Goal: Task Accomplishment & Management: Manage account settings

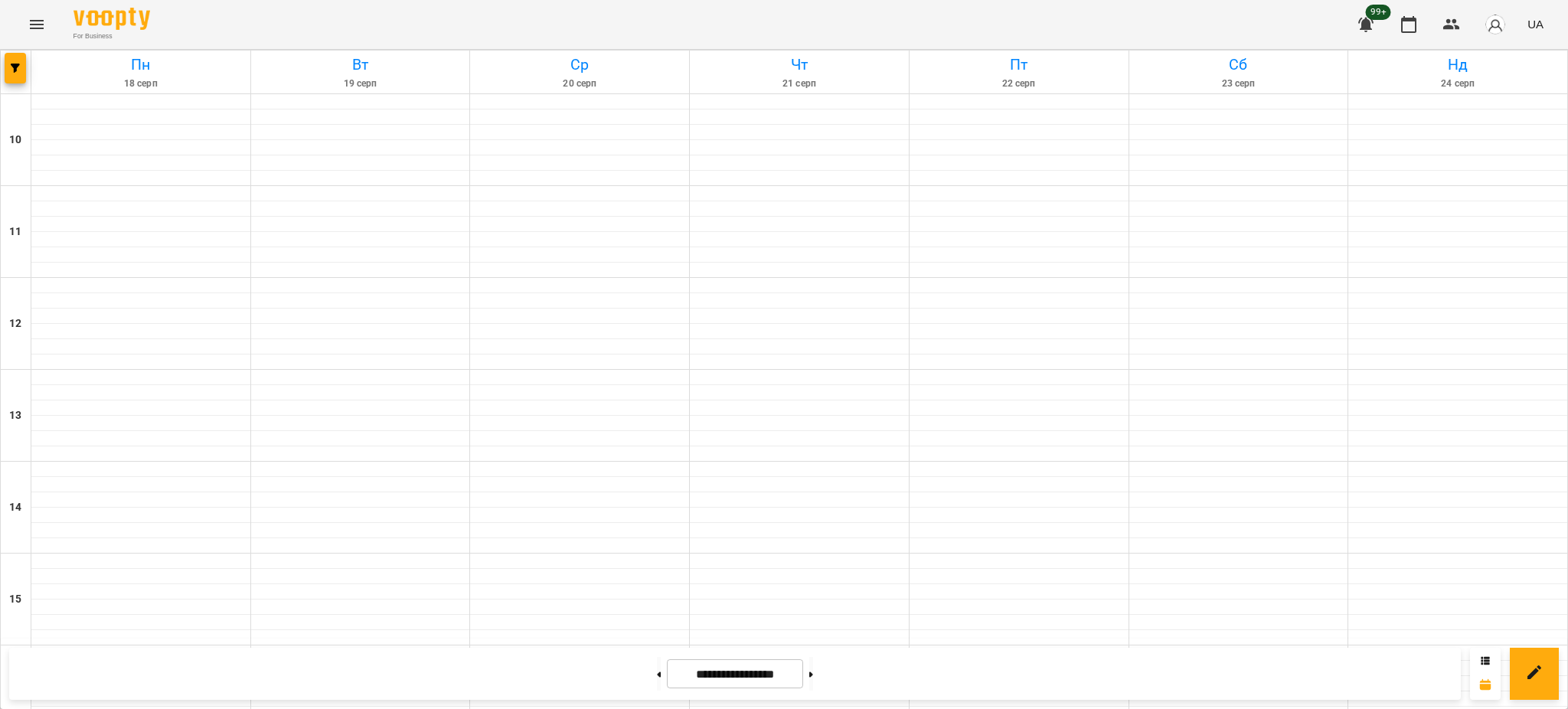
scroll to position [647, 0]
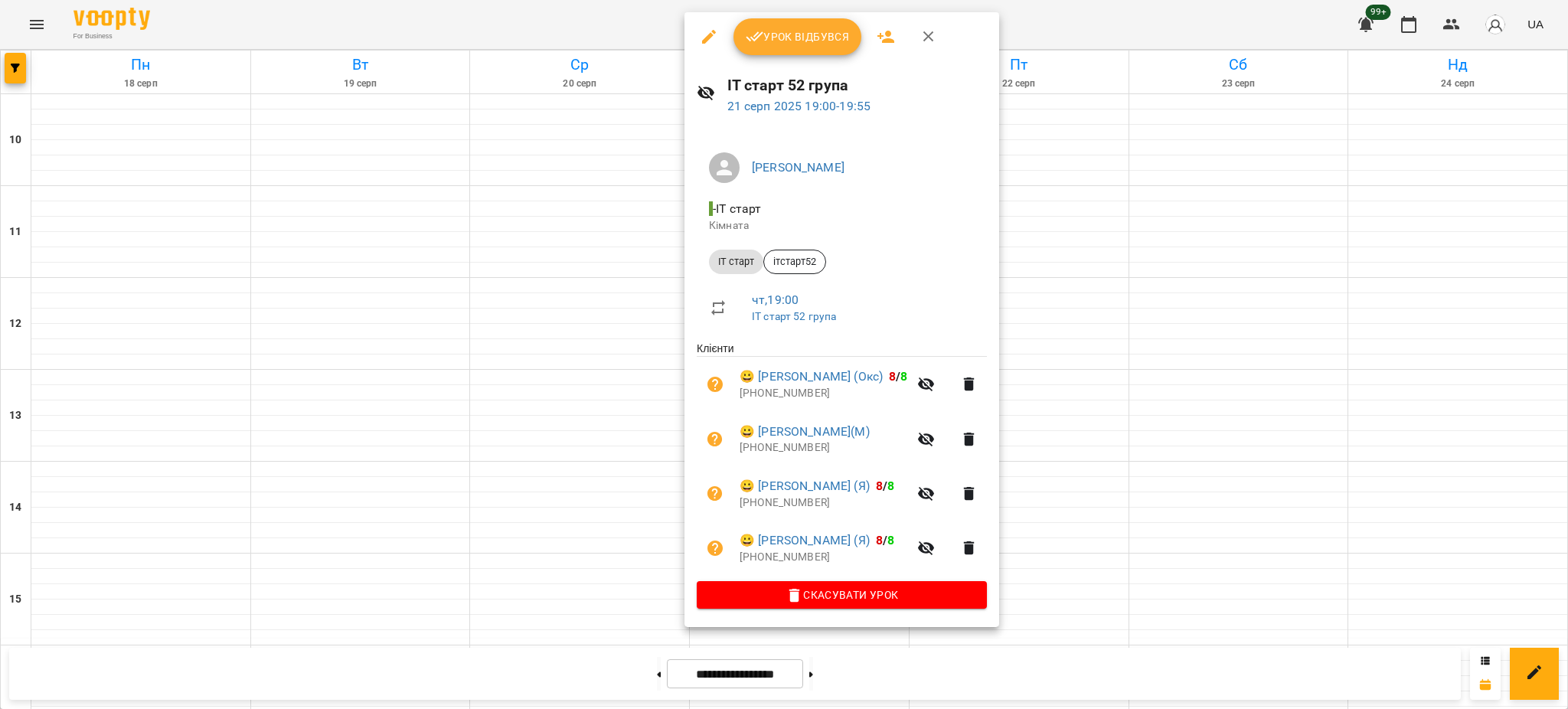
click at [794, 41] on span "Урок відбувся" at bounding box center [797, 37] width 104 height 18
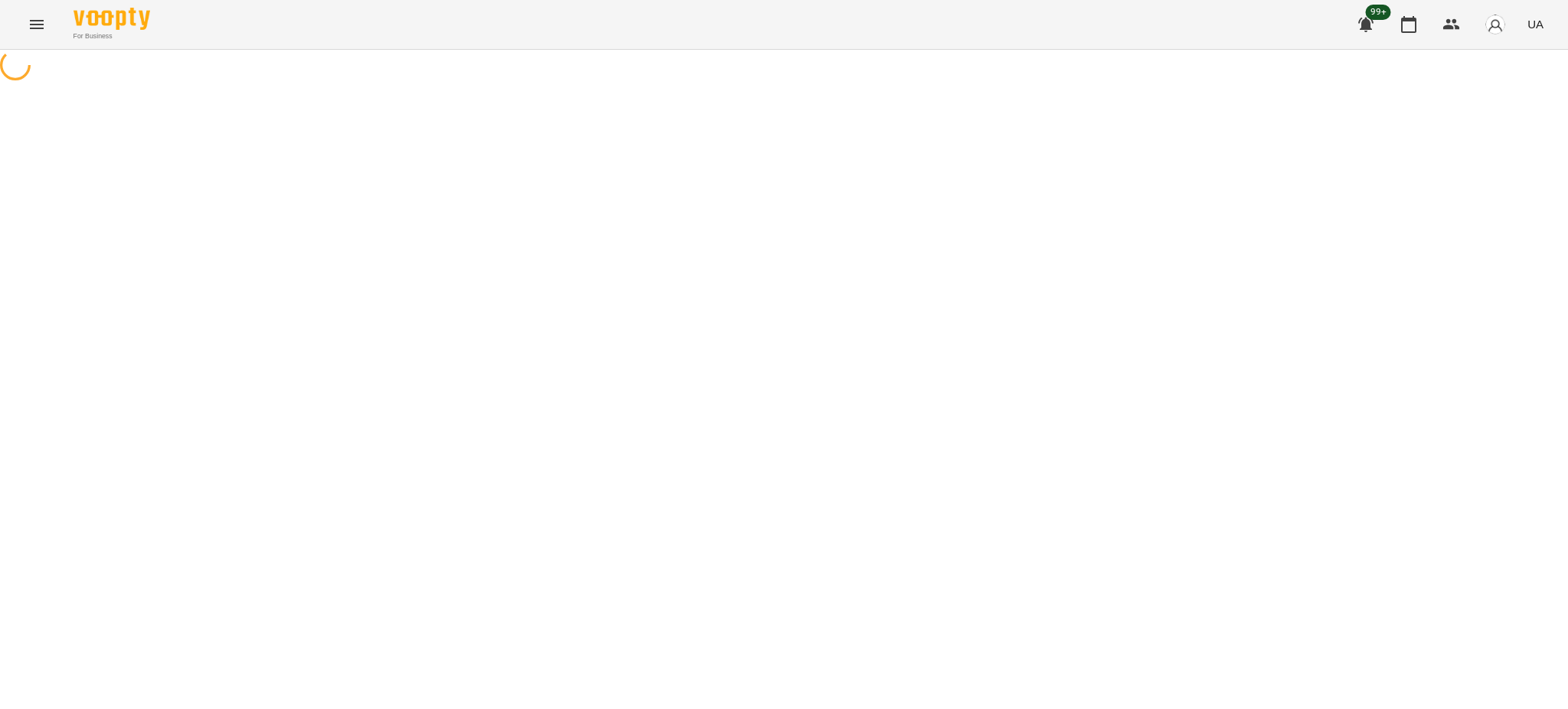
click at [767, 39] on div "For Business 99+ UA" at bounding box center [784, 24] width 1568 height 49
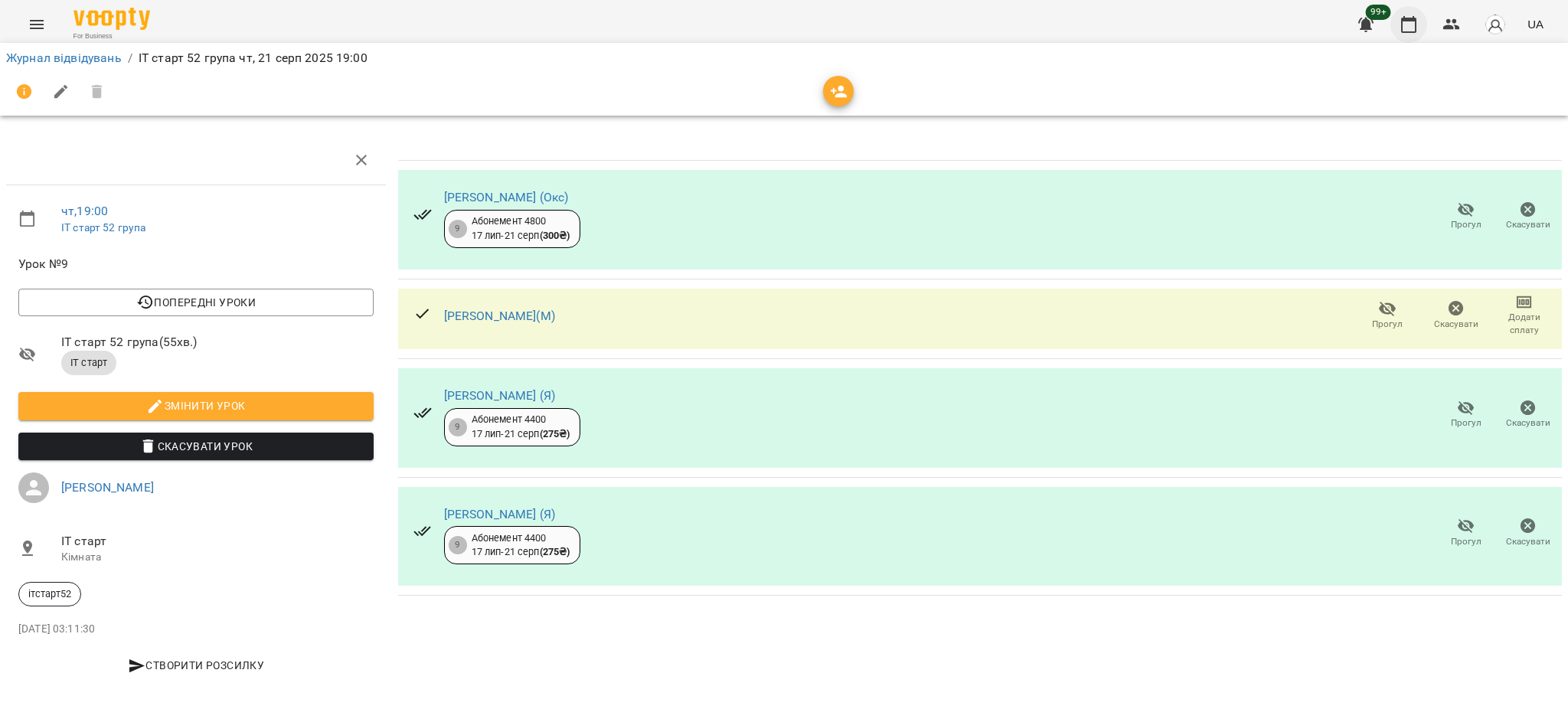
click at [1404, 33] on icon "button" at bounding box center [1409, 25] width 18 height 18
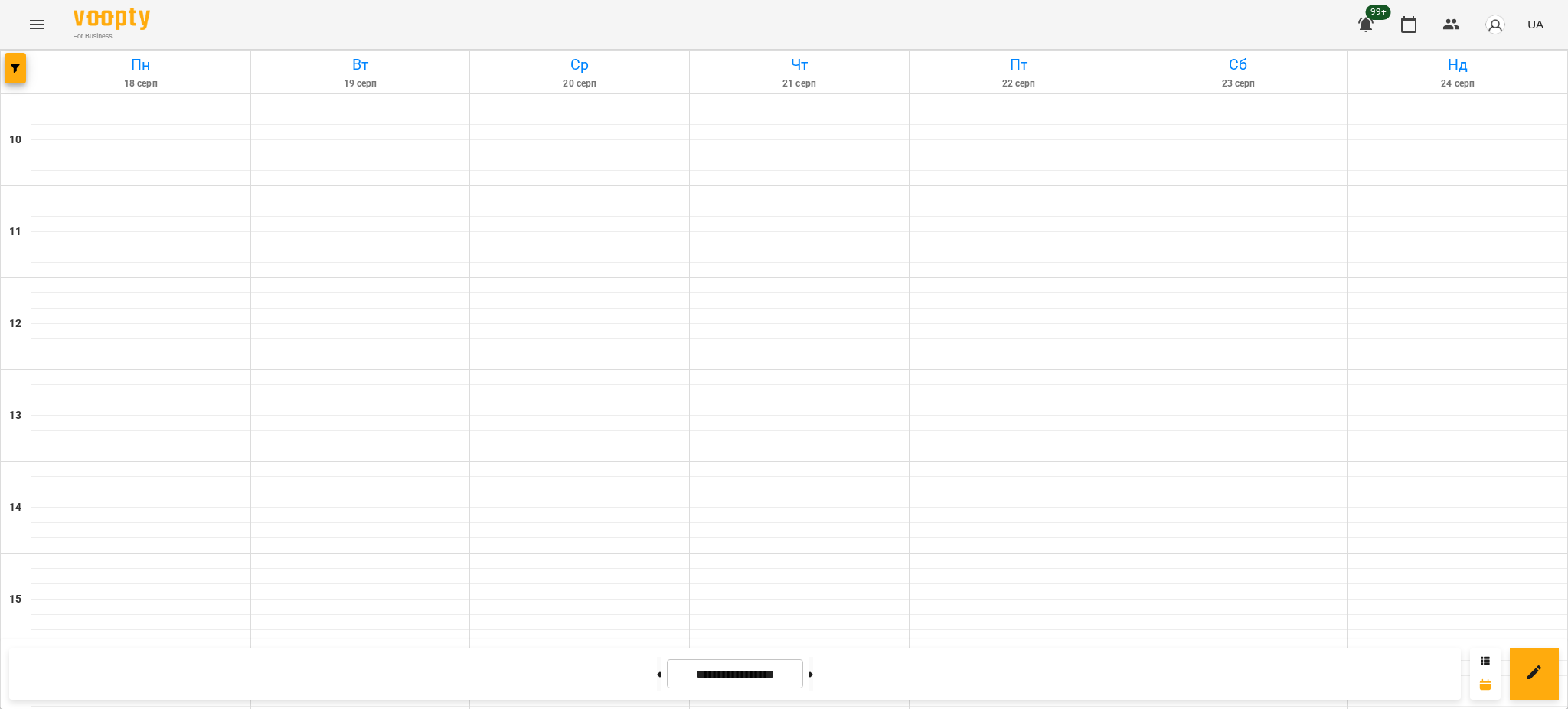
scroll to position [647, 0]
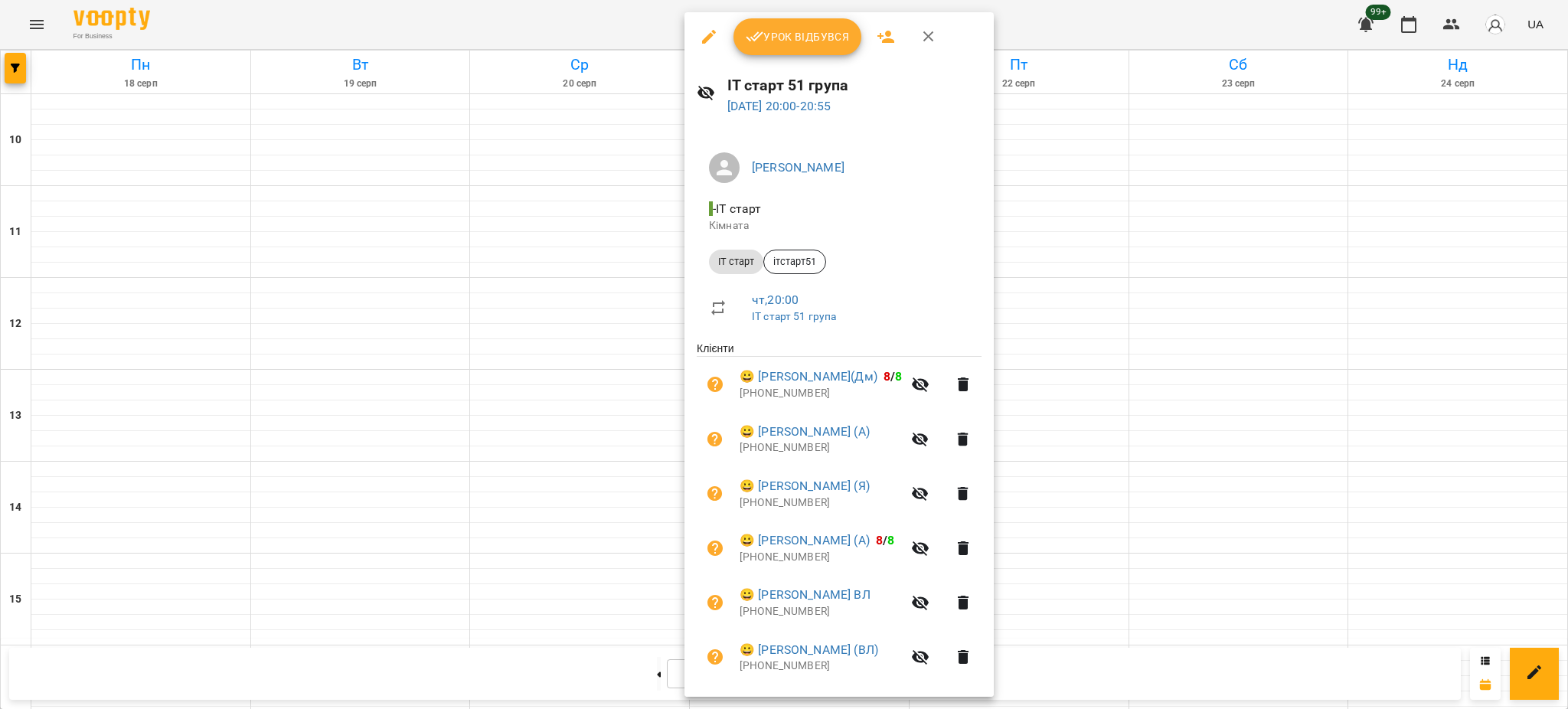
click at [770, 44] on span "Урок відбувся" at bounding box center [797, 37] width 104 height 18
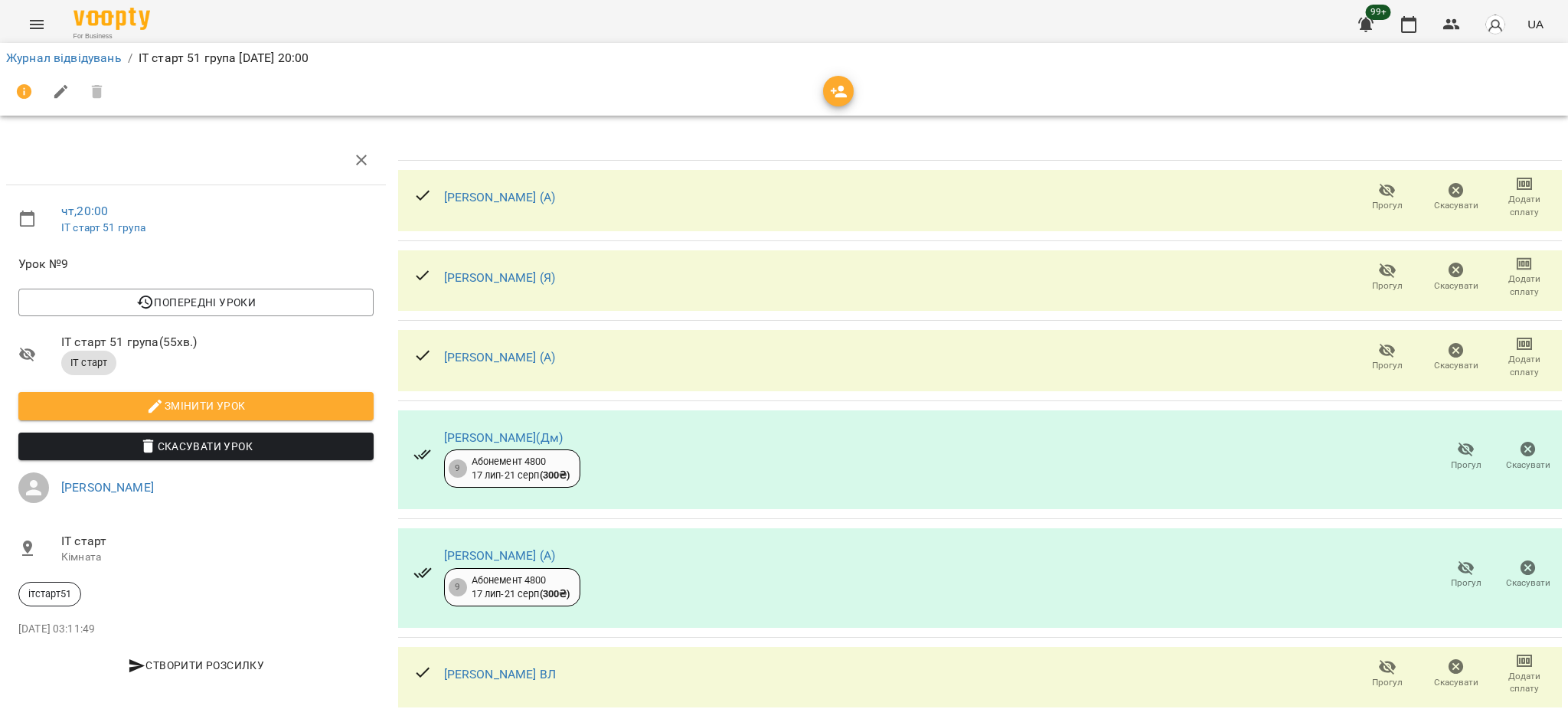
click at [1380, 189] on icon "button" at bounding box center [1388, 191] width 17 height 15
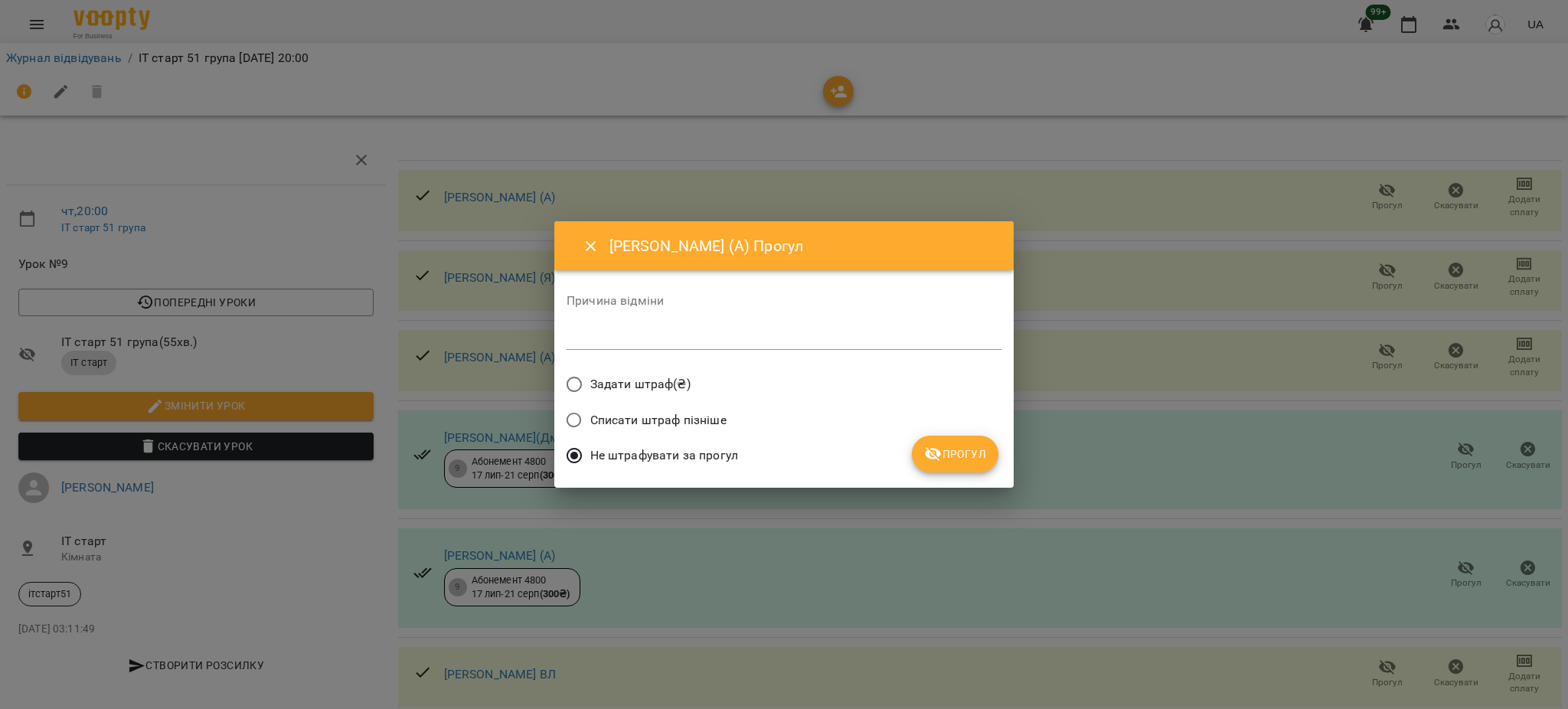
click at [956, 454] on span "Прогул" at bounding box center [955, 454] width 62 height 18
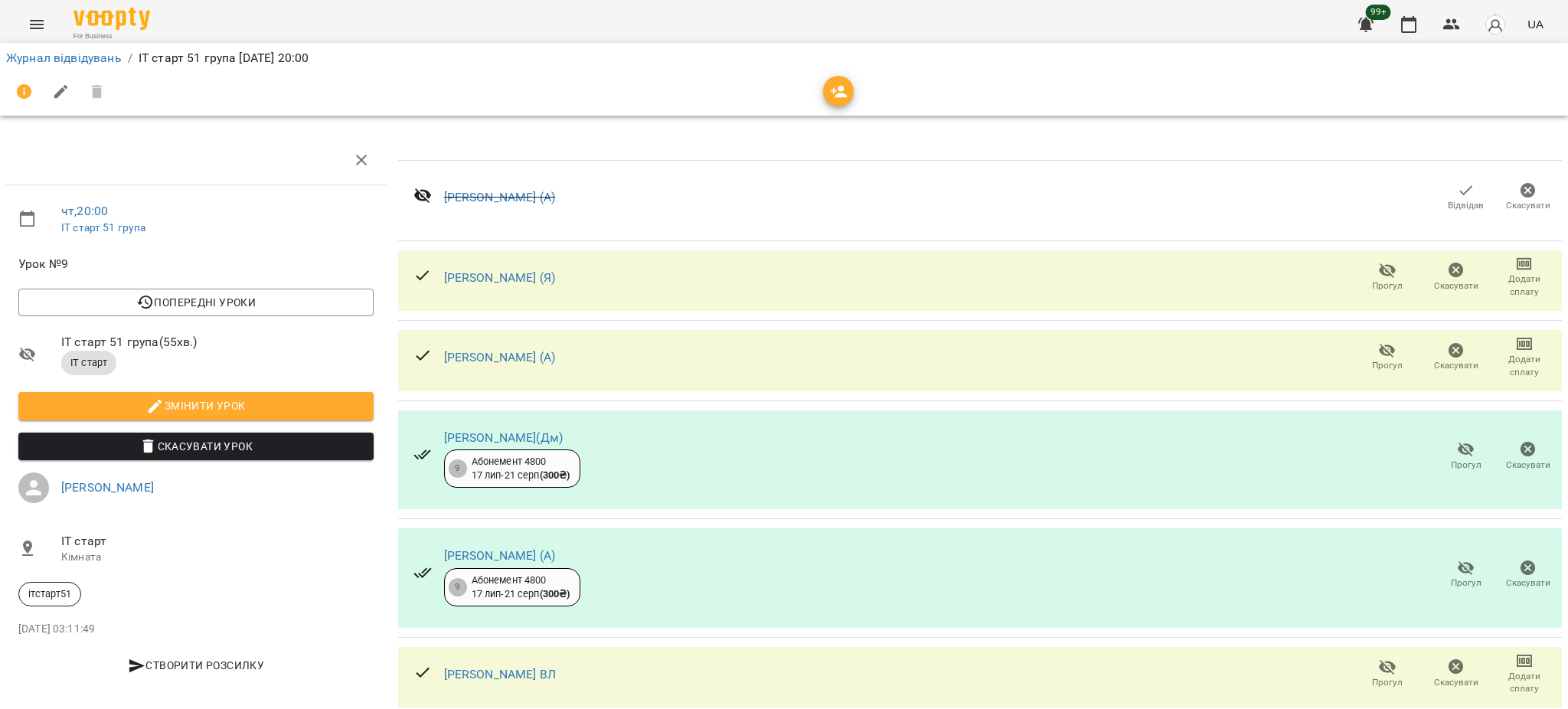
click at [1362, 357] on span "Прогул" at bounding box center [1387, 356] width 51 height 30
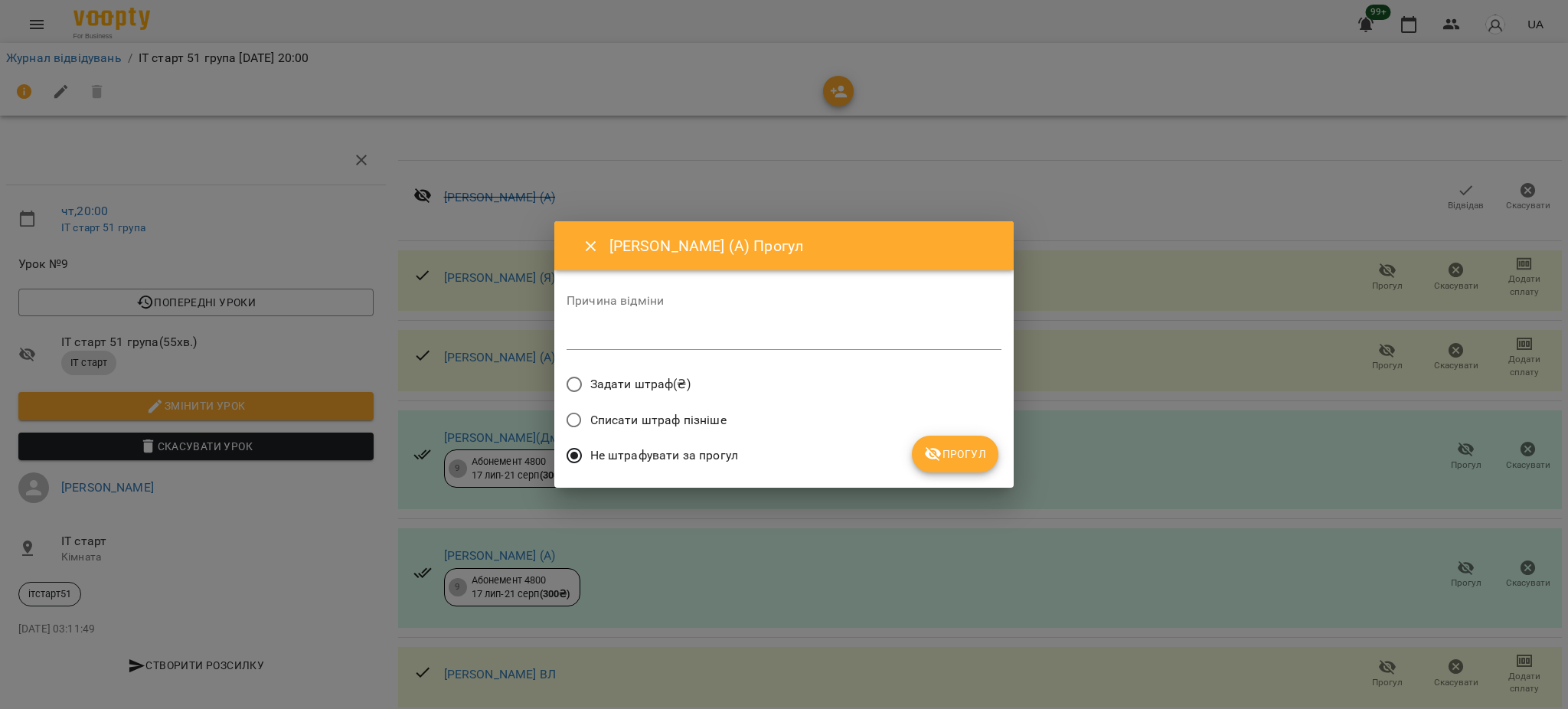
click at [953, 448] on span "Прогул" at bounding box center [955, 454] width 62 height 18
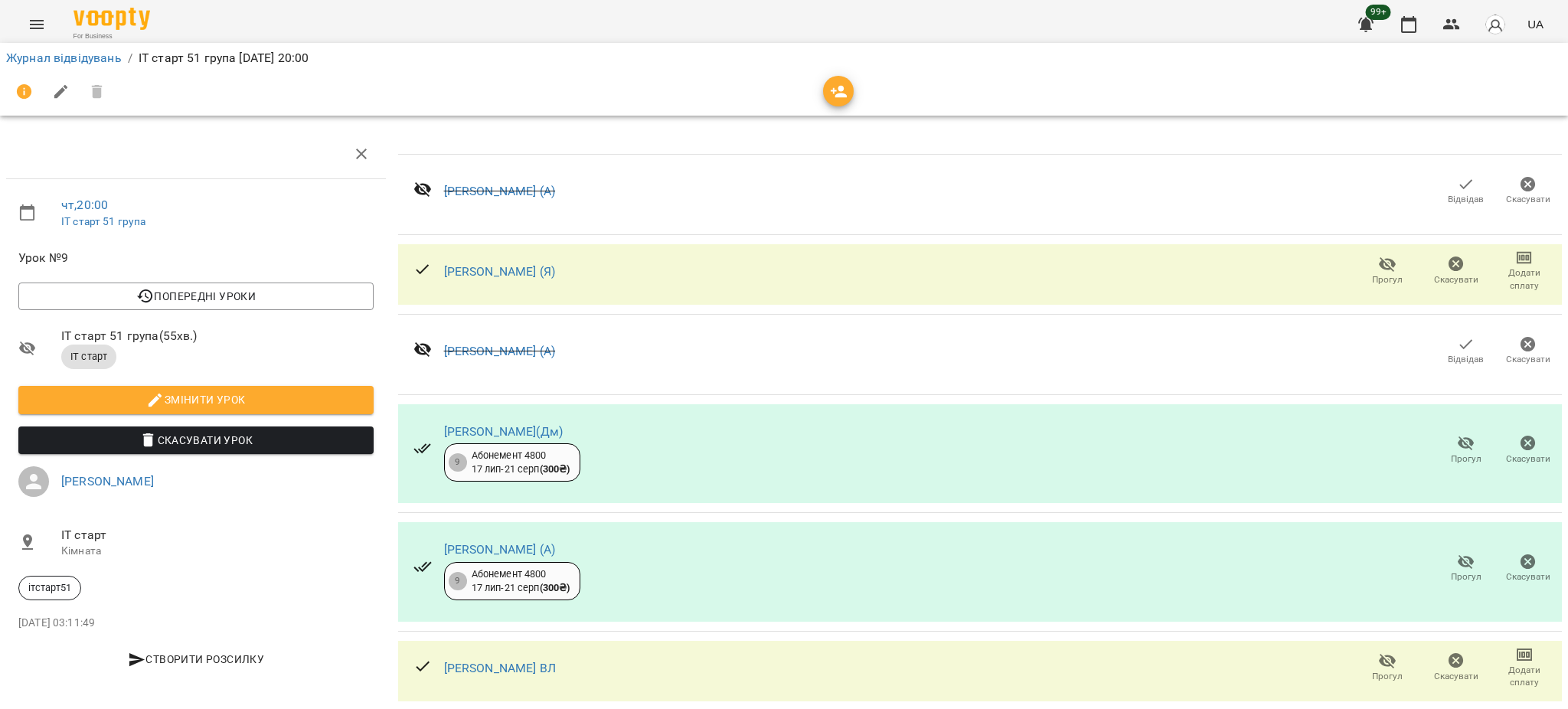
scroll to position [102, 0]
click at [1453, 453] on span "Прогул" at bounding box center [1466, 459] width 30 height 13
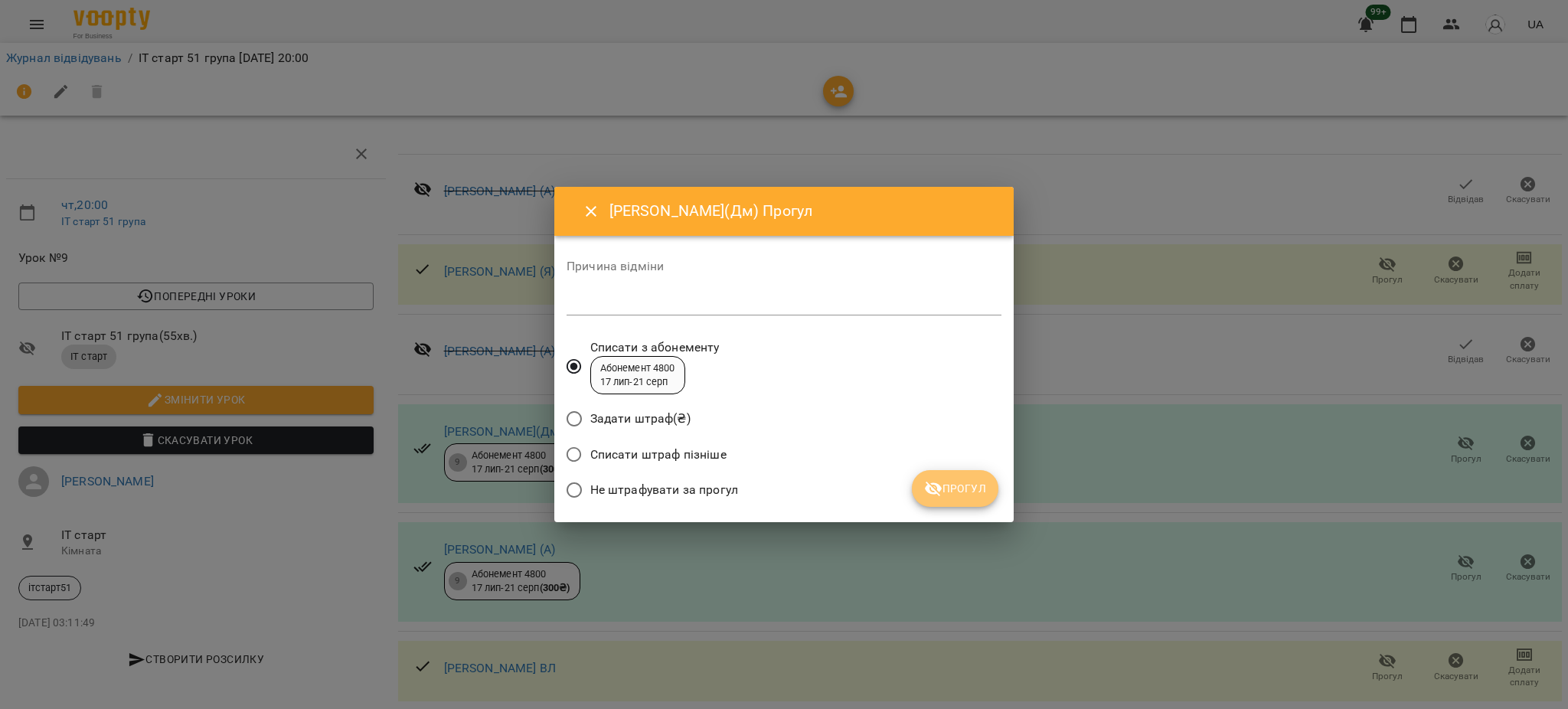
click at [935, 493] on icon "submit" at bounding box center [933, 489] width 17 height 15
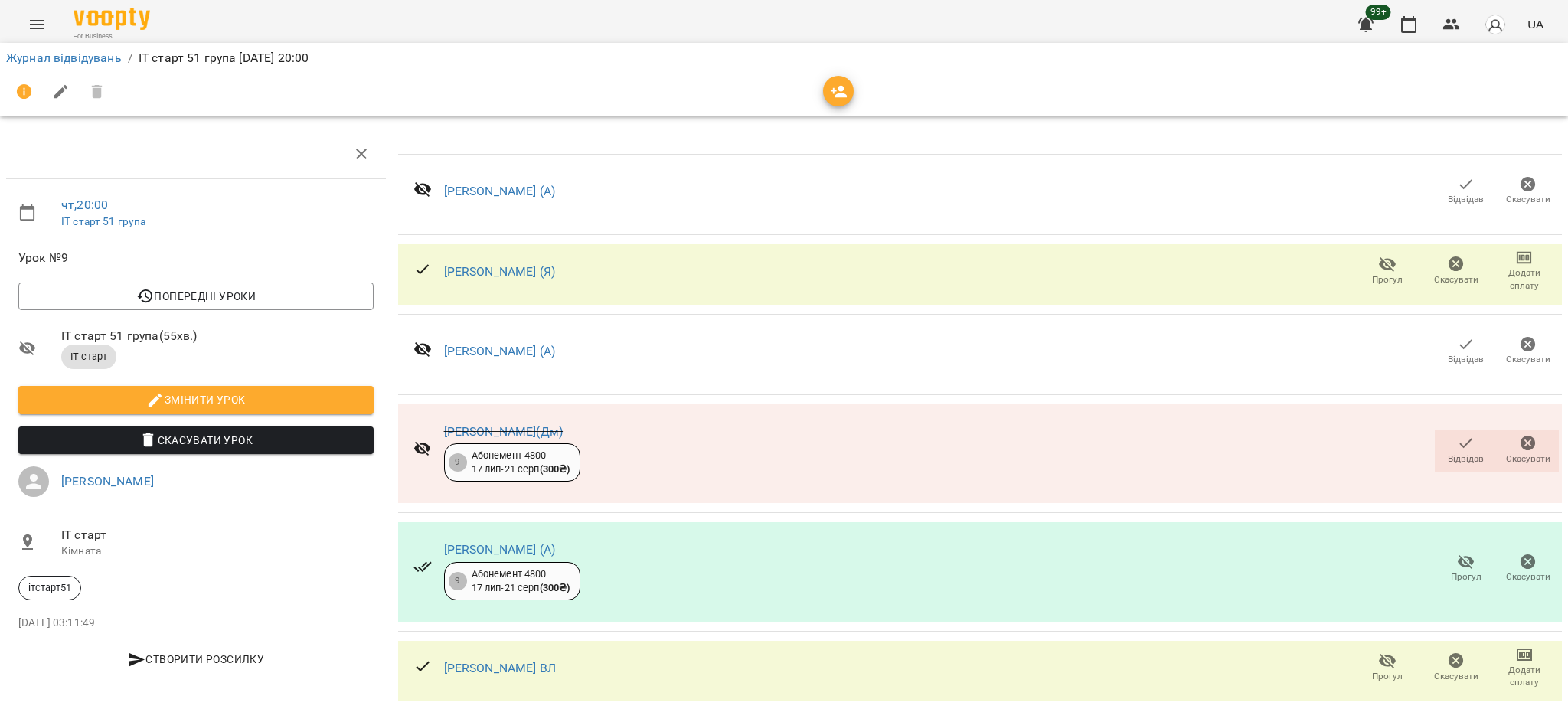
scroll to position [116, 0]
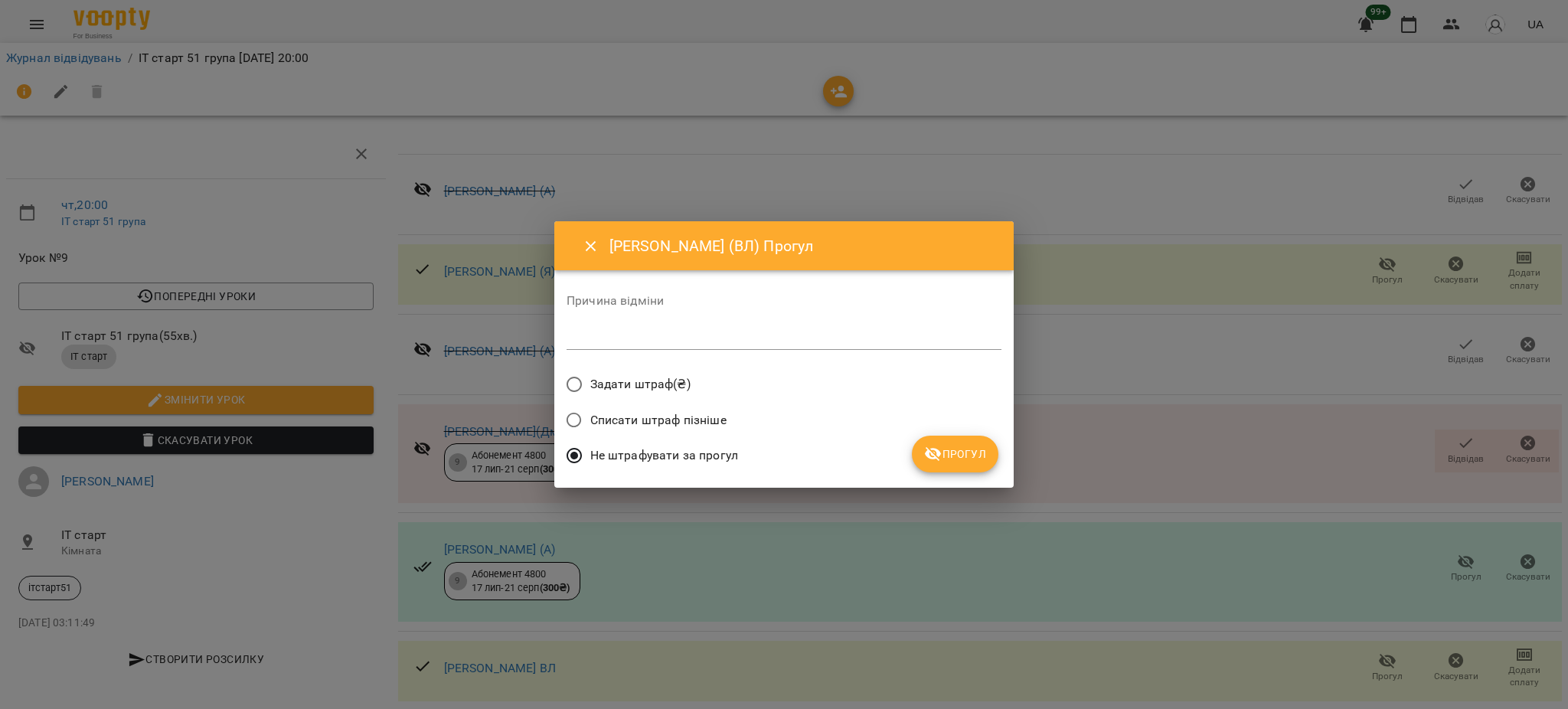
click at [949, 460] on span "Прогул" at bounding box center [955, 454] width 62 height 18
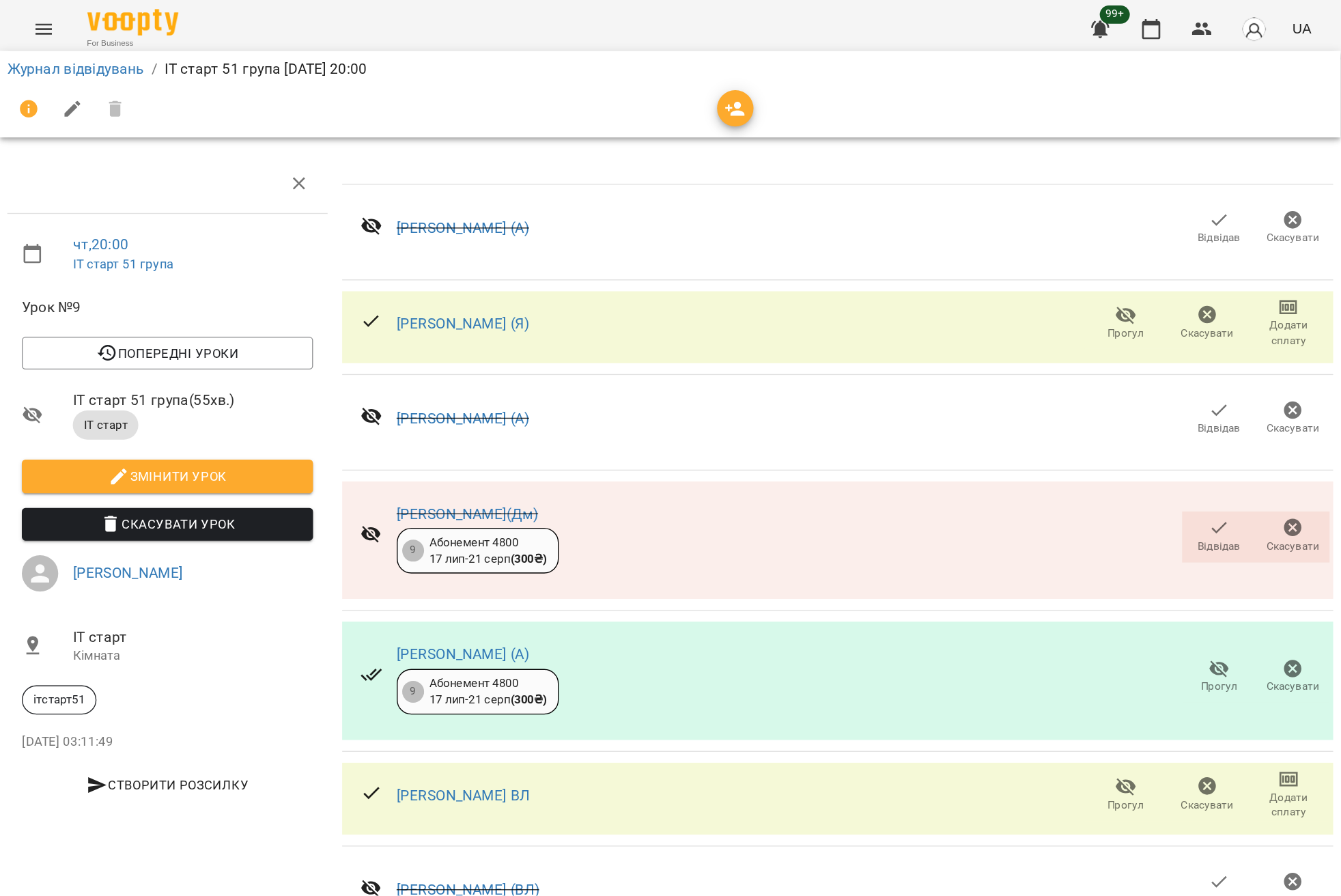
scroll to position [0, 0]
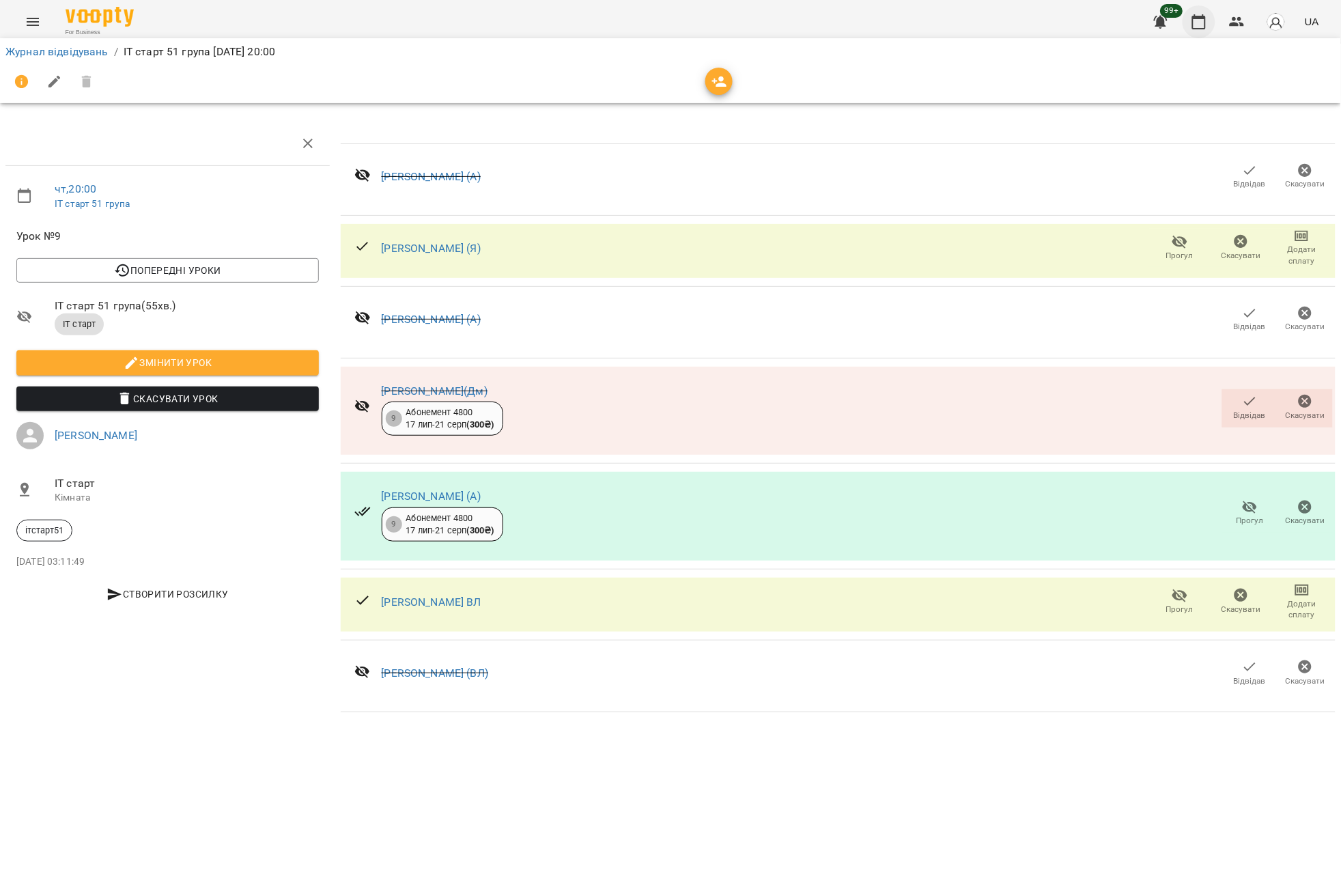
click at [1206, 30] on button "button" at bounding box center [1199, 22] width 33 height 33
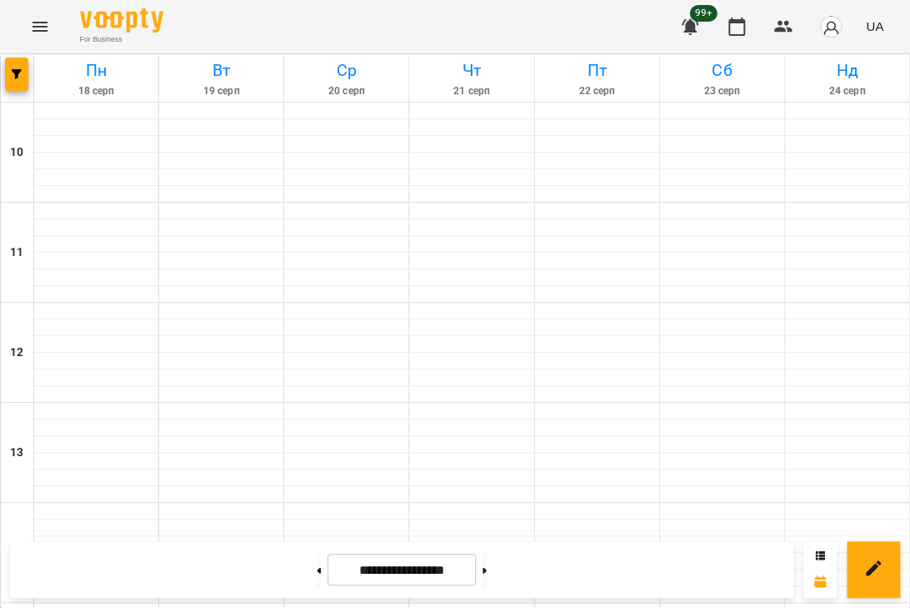
scroll to position [870, 0]
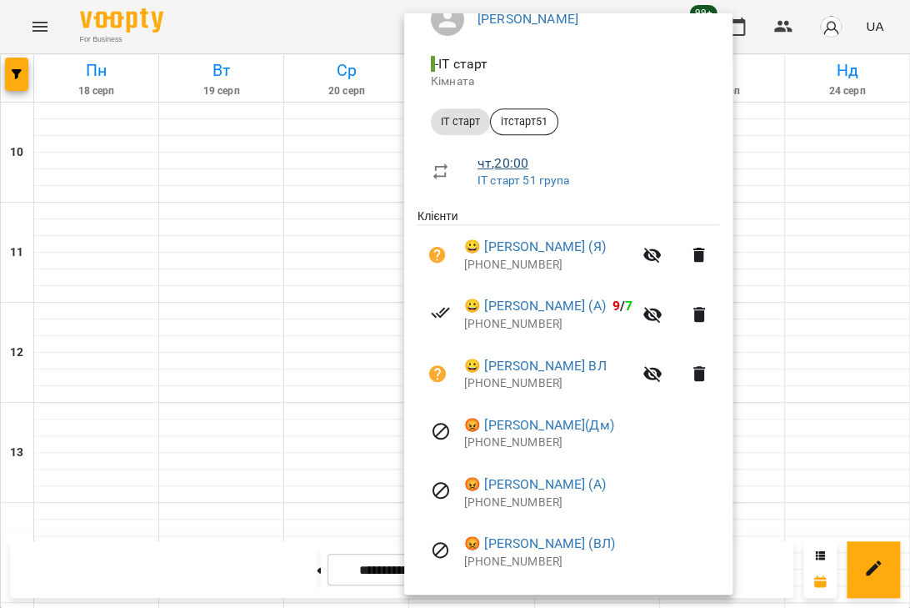
scroll to position [185, 0]
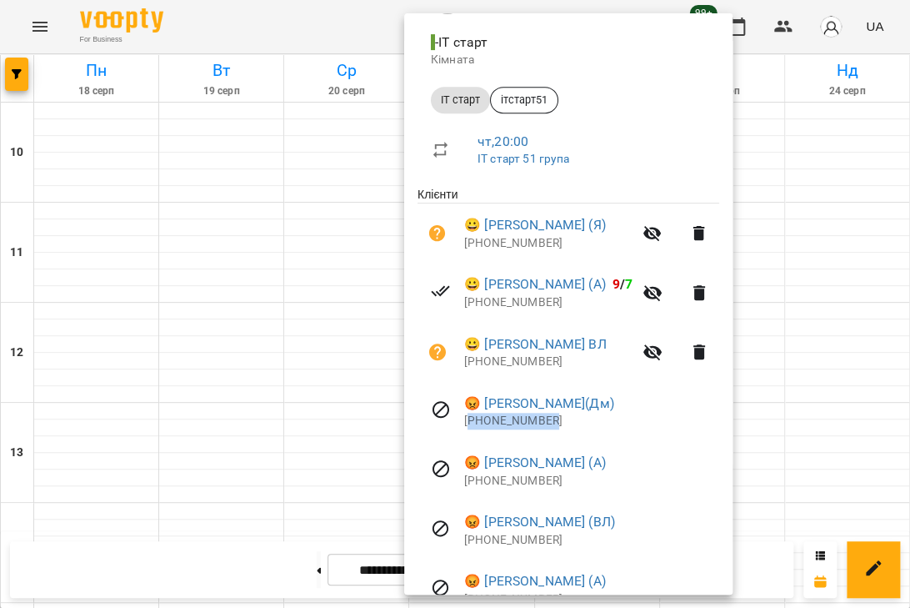
drag, startPoint x: 559, startPoint y: 423, endPoint x: 468, endPoint y: 424, distance: 90.9
click at [468, 424] on p "[PHONE_NUMBER]" at bounding box center [591, 421] width 255 height 17
copy p "380978052946"
drag, startPoint x: 552, startPoint y: 479, endPoint x: 465, endPoint y: 482, distance: 86.7
click at [465, 482] on p "[PHONE_NUMBER]" at bounding box center [591, 481] width 255 height 17
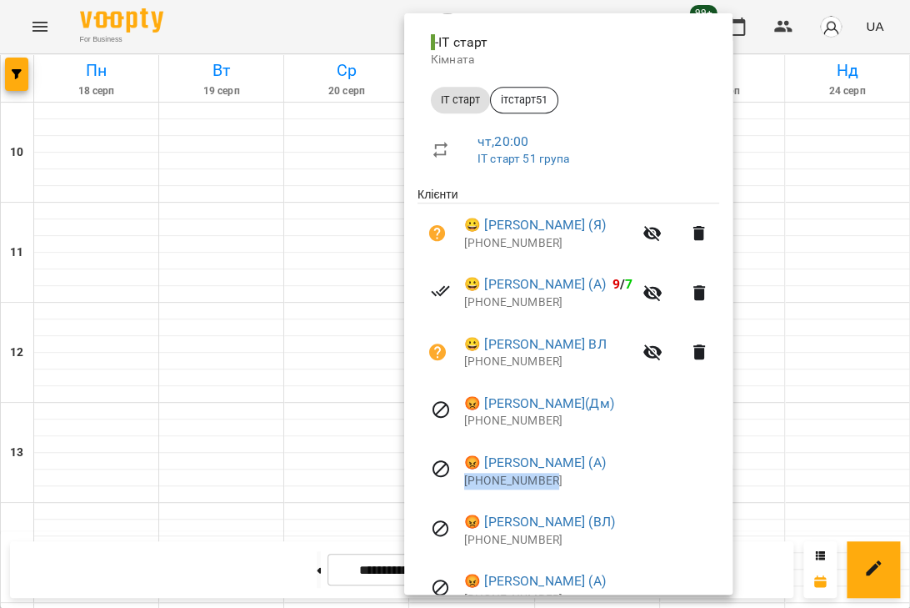
copy p "[PHONE_NUMBER]"
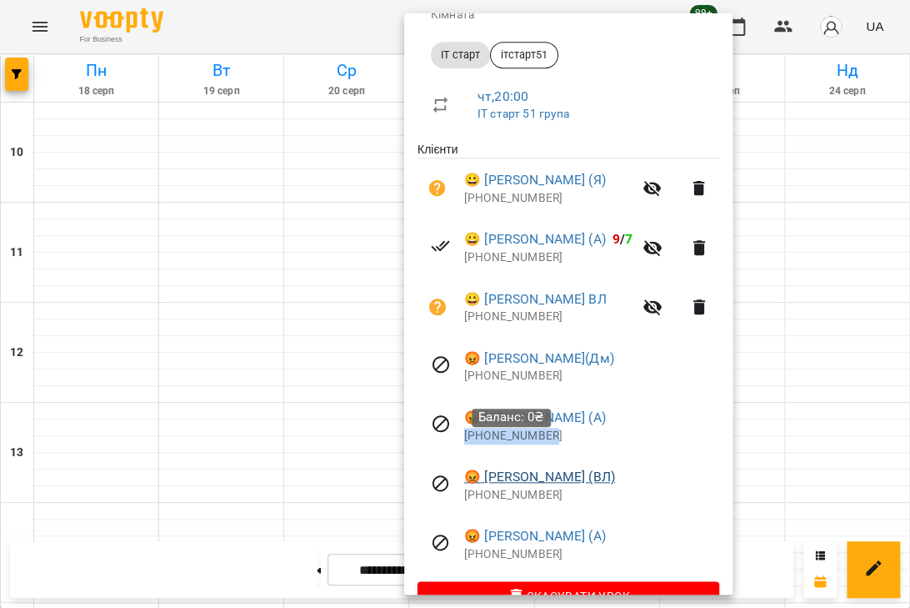
scroll to position [268, 0]
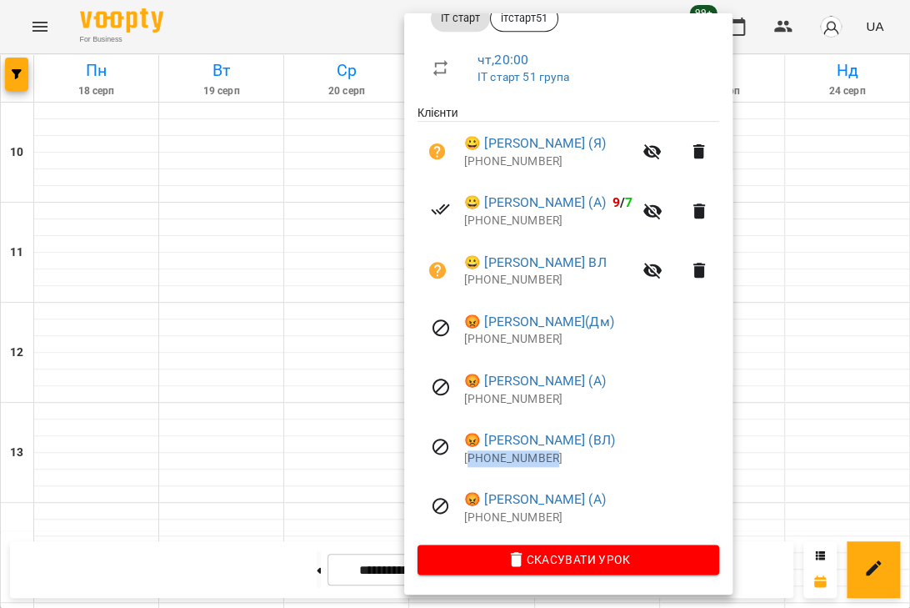
drag, startPoint x: 553, startPoint y: 461, endPoint x: 470, endPoint y: 459, distance: 82.6
click at [470, 459] on p "[PHONE_NUMBER]" at bounding box center [591, 458] width 255 height 17
copy p "380507625224"
drag, startPoint x: 551, startPoint y: 514, endPoint x: 465, endPoint y: 514, distance: 85.9
click at [465, 514] on p "[PHONE_NUMBER]" at bounding box center [591, 517] width 255 height 17
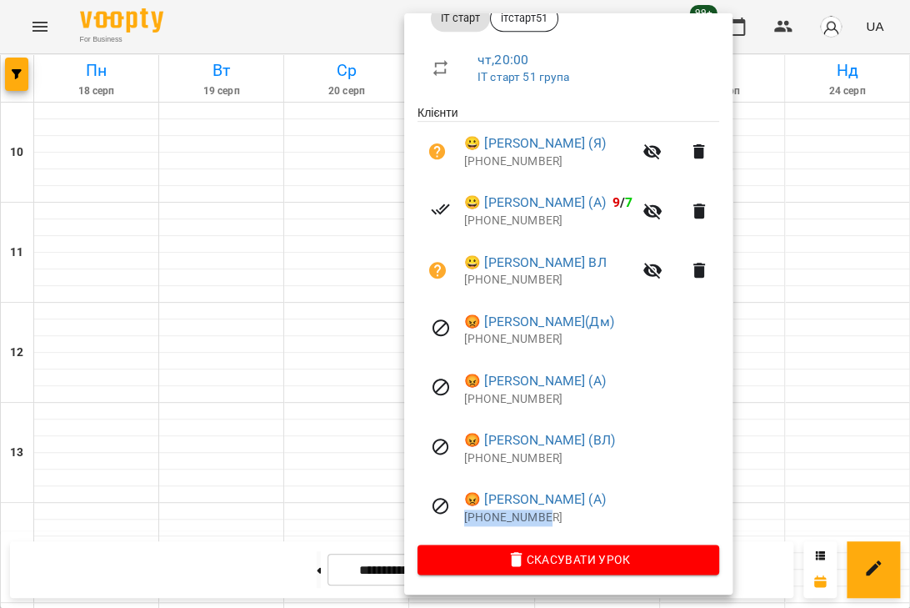
copy p "[PHONE_NUMBER]"
click at [805, 392] on div at bounding box center [455, 304] width 910 height 608
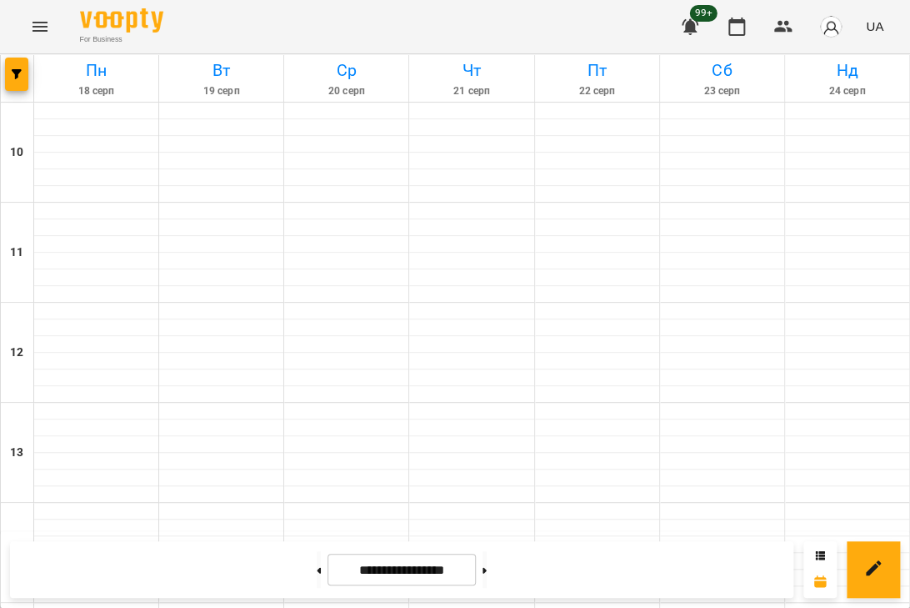
scroll to position [685, 0]
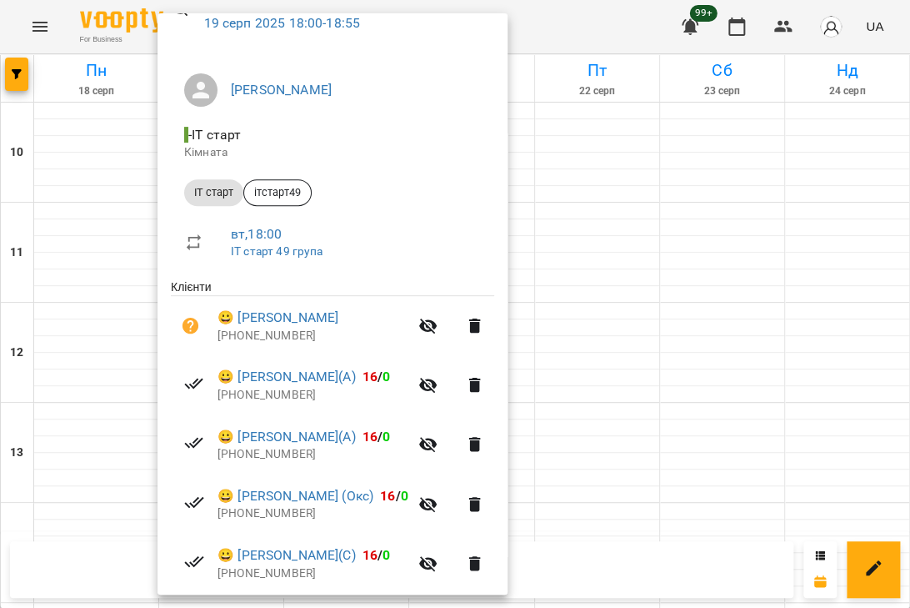
scroll to position [185, 0]
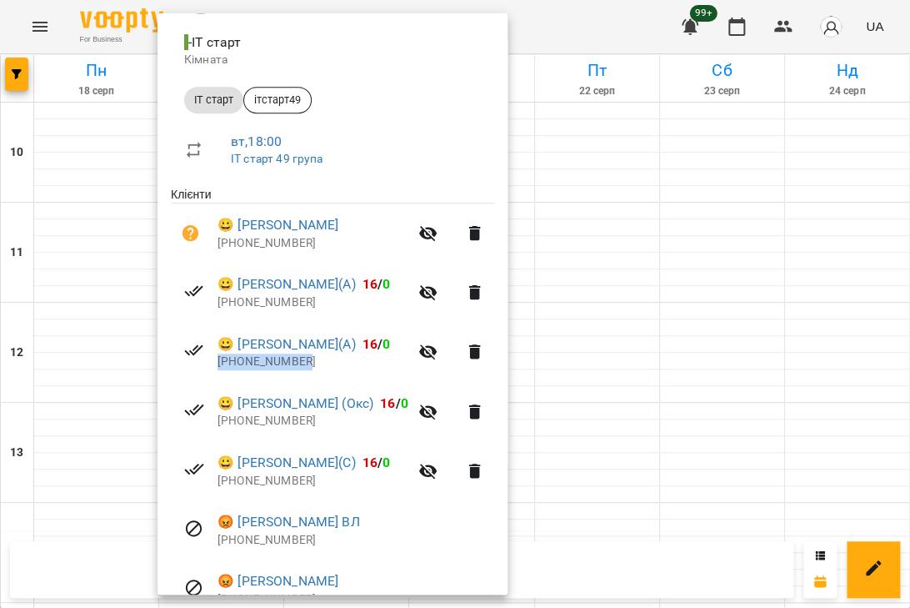
drag, startPoint x: 308, startPoint y: 361, endPoint x: 220, endPoint y: 359, distance: 88.4
click at [220, 359] on p "[PHONE_NUMBER]" at bounding box center [313, 361] width 191 height 17
copy p "[PHONE_NUMBER]"
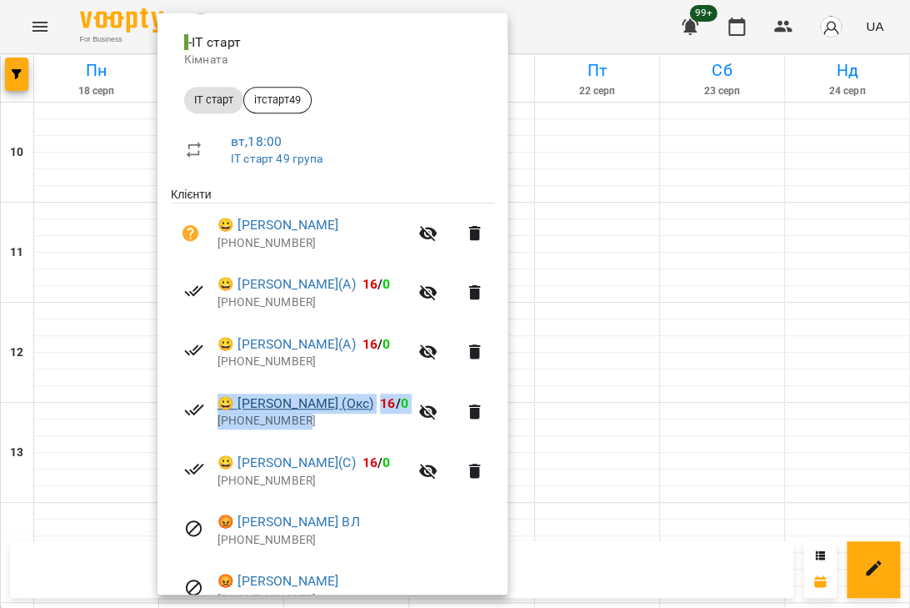
drag, startPoint x: 316, startPoint y: 419, endPoint x: 221, endPoint y: 412, distance: 95.3
click at [221, 412] on div "😀 [PERSON_NAME] (Окс) 16 / 0 [PHONE_NUMBER]" at bounding box center [313, 412] width 191 height 36
click at [312, 428] on p "[PHONE_NUMBER]" at bounding box center [313, 421] width 191 height 17
drag, startPoint x: 304, startPoint y: 423, endPoint x: 224, endPoint y: 419, distance: 80.1
click at [224, 419] on p "[PHONE_NUMBER]" at bounding box center [313, 421] width 191 height 17
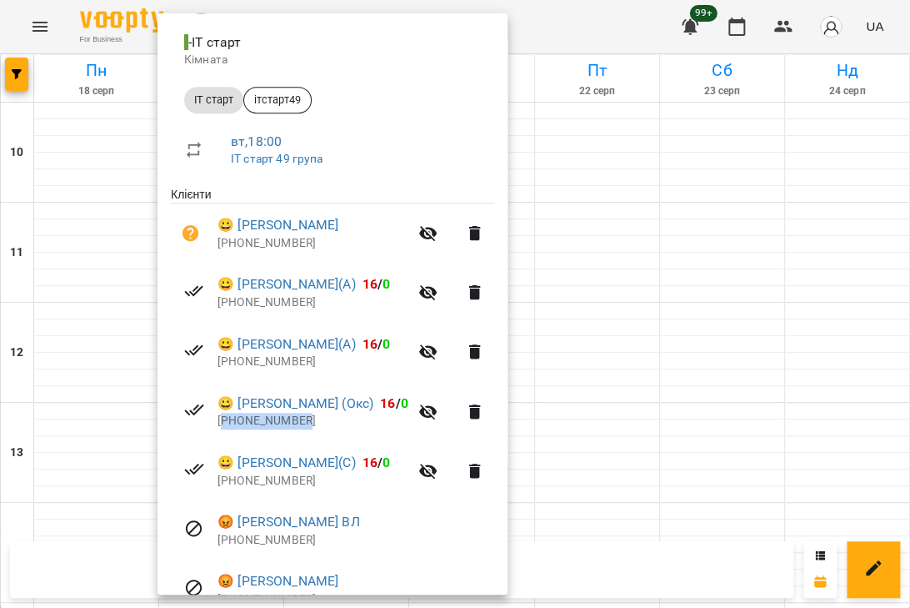
copy p "380685722734"
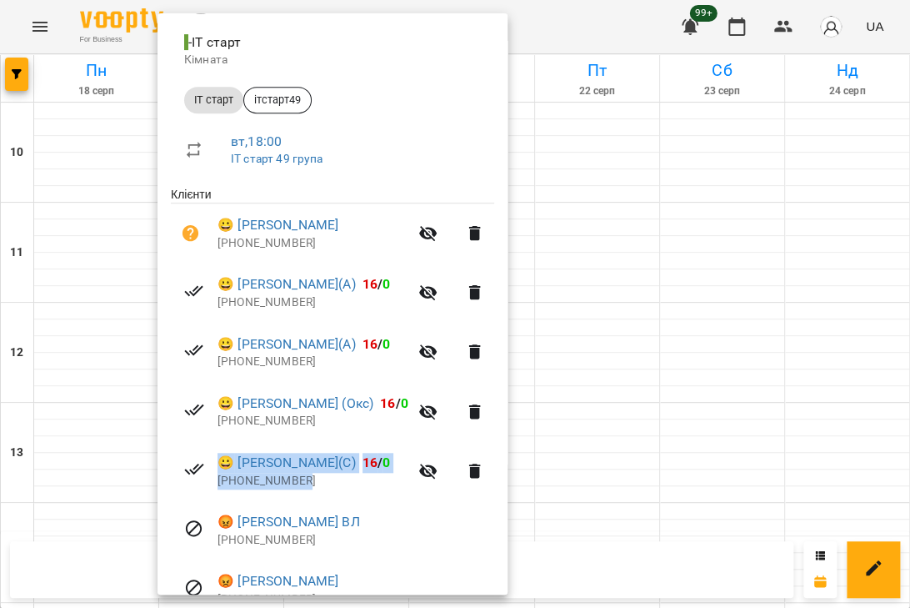
drag, startPoint x: 310, startPoint y: 481, endPoint x: 216, endPoint y: 480, distance: 94.2
click at [216, 480] on li "😀 [PERSON_NAME](С) 16 / 0 [PHONE_NUMBER]" at bounding box center [332, 470] width 323 height 59
drag, startPoint x: 233, startPoint y: 484, endPoint x: 322, endPoint y: 489, distance: 88.5
click at [322, 489] on p "[PHONE_NUMBER]" at bounding box center [313, 481] width 191 height 17
click at [309, 488] on p "[PHONE_NUMBER]" at bounding box center [313, 481] width 191 height 17
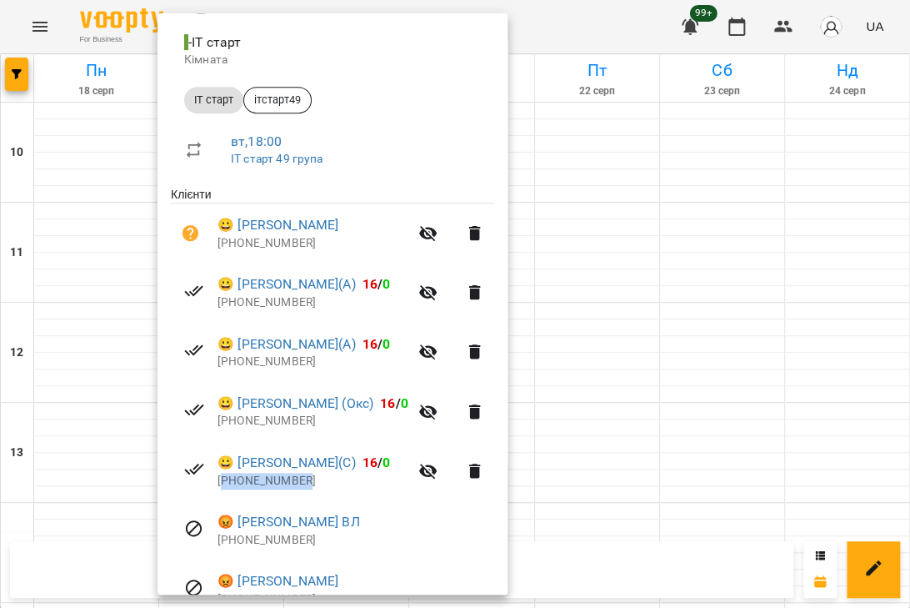
drag, startPoint x: 312, startPoint y: 486, endPoint x: 223, endPoint y: 484, distance: 88.4
click at [223, 484] on p "[PHONE_NUMBER]" at bounding box center [313, 481] width 191 height 17
copy p "380662722430"
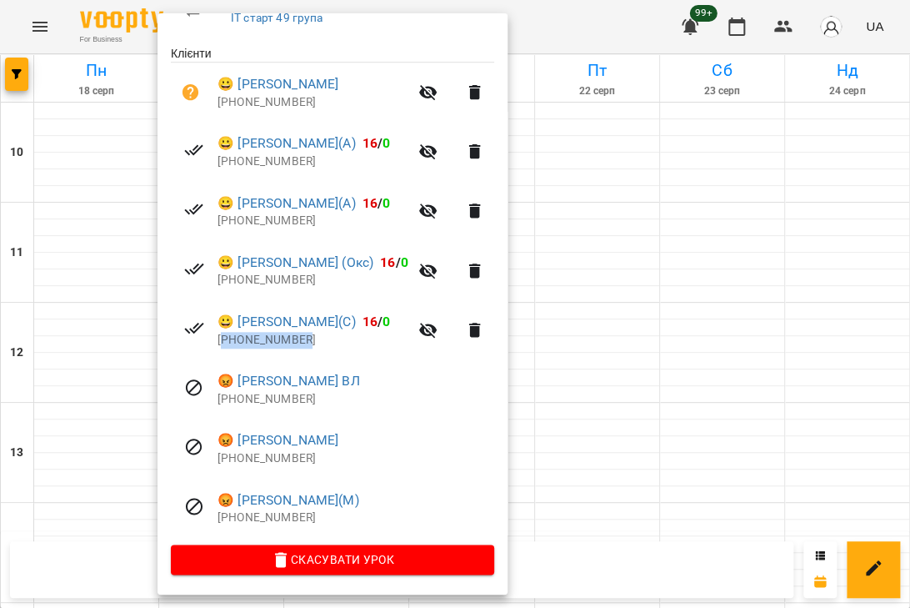
scroll to position [328, 0]
drag, startPoint x: 312, startPoint y: 519, endPoint x: 228, endPoint y: 517, distance: 84.2
click at [228, 517] on p "[PHONE_NUMBER]" at bounding box center [356, 517] width 277 height 17
click at [684, 130] on div at bounding box center [455, 304] width 910 height 608
